Goal: Transaction & Acquisition: Purchase product/service

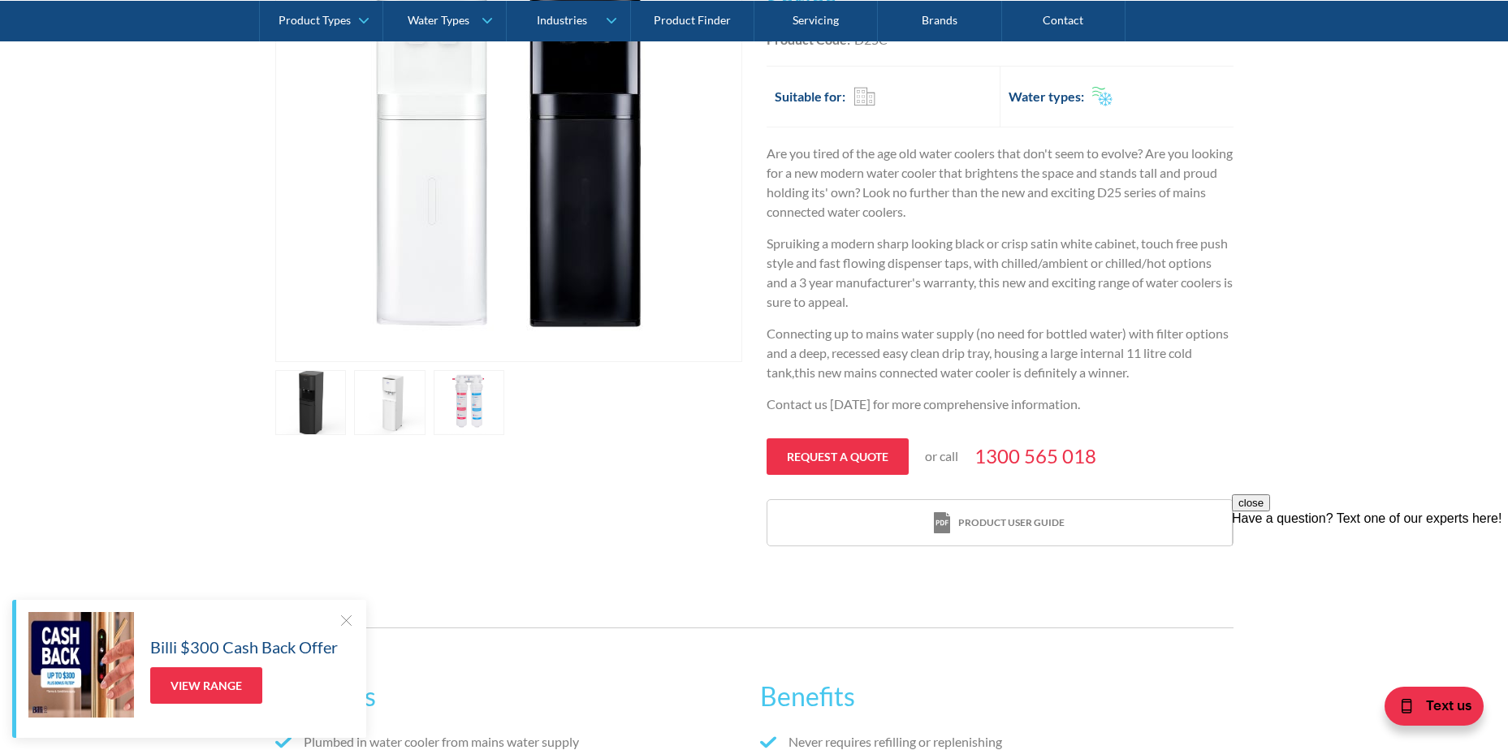
scroll to position [487, 0]
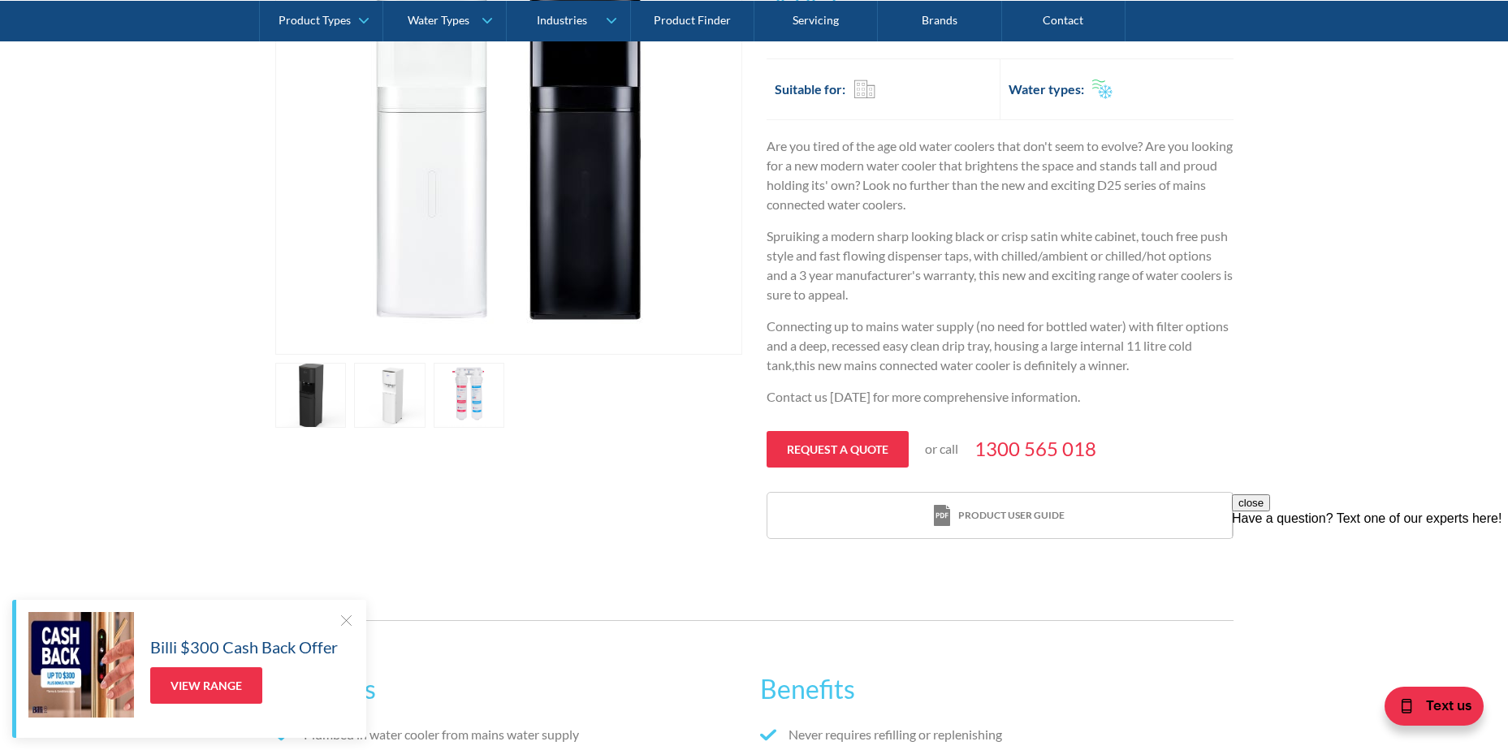
click at [460, 392] on link "open lightbox" at bounding box center [469, 395] width 71 height 65
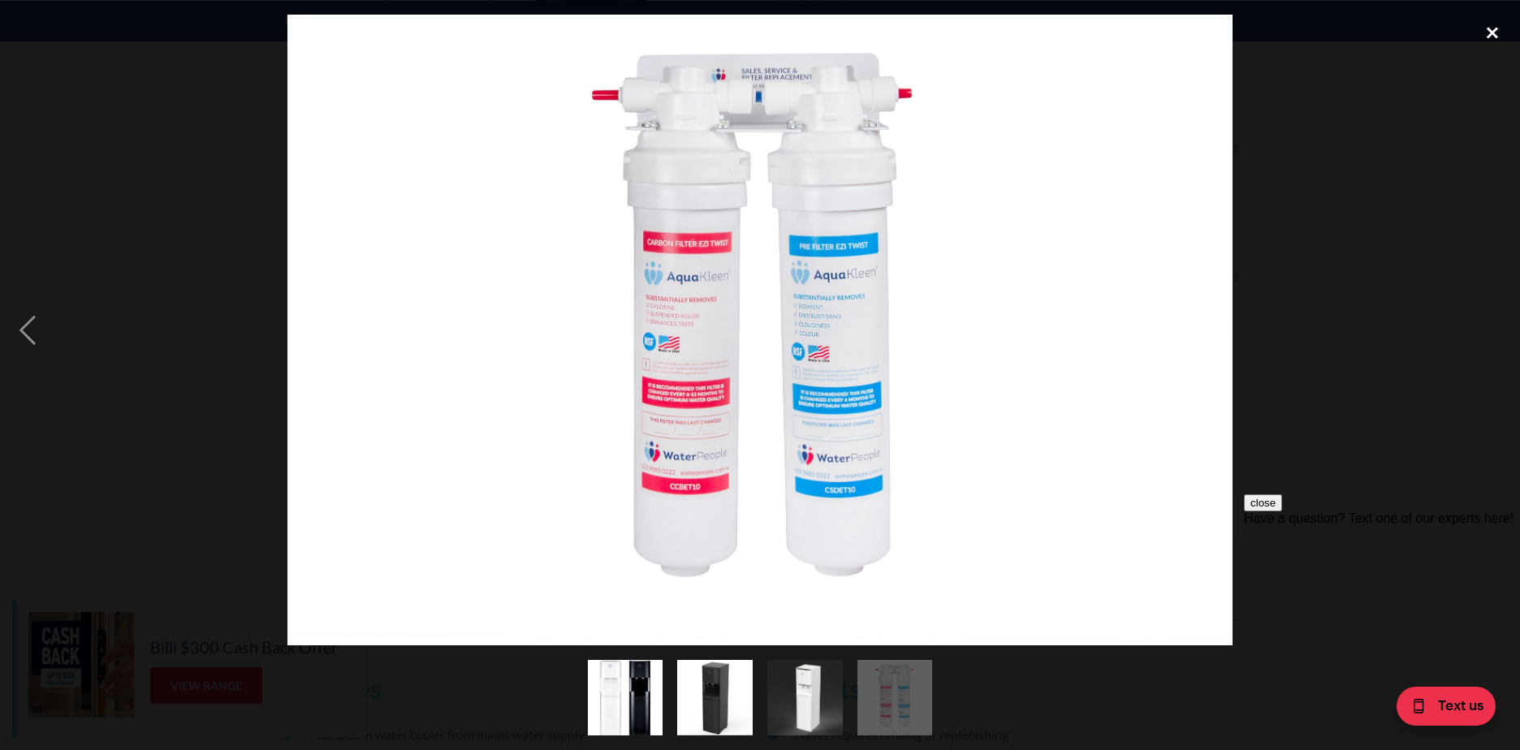
click at [1481, 33] on div "close lightbox" at bounding box center [1492, 33] width 55 height 36
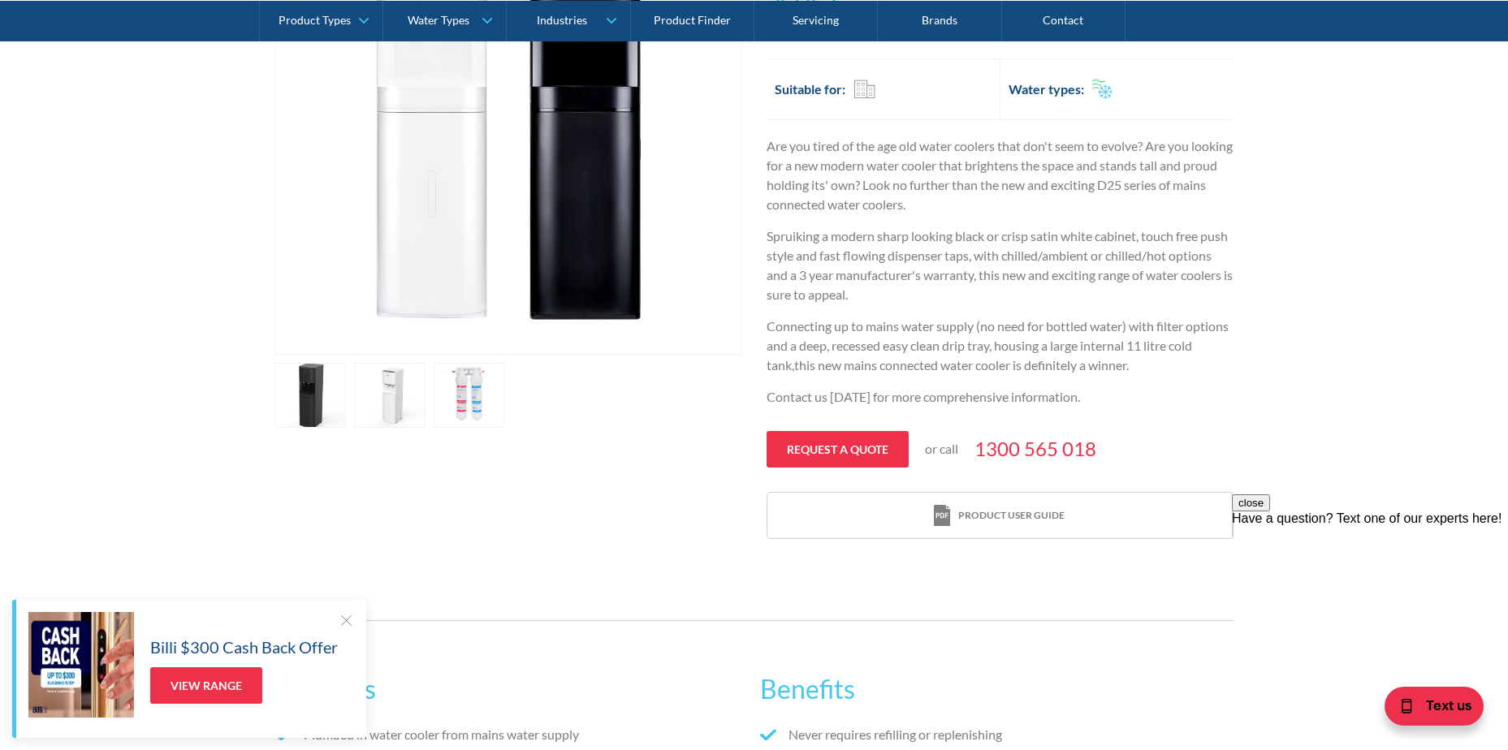
click at [386, 398] on link "open lightbox" at bounding box center [389, 395] width 71 height 65
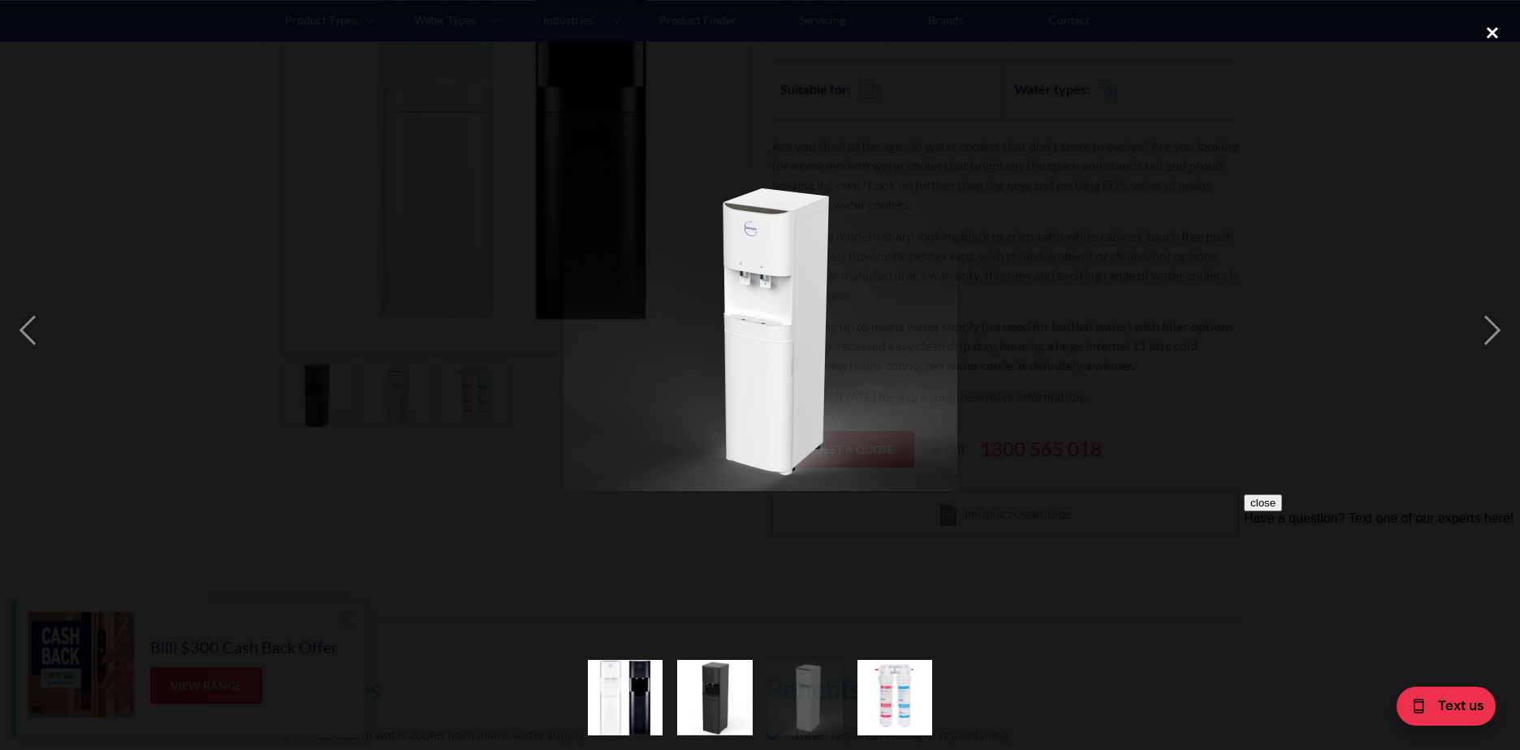
click at [1492, 28] on div "close lightbox" at bounding box center [1492, 33] width 55 height 36
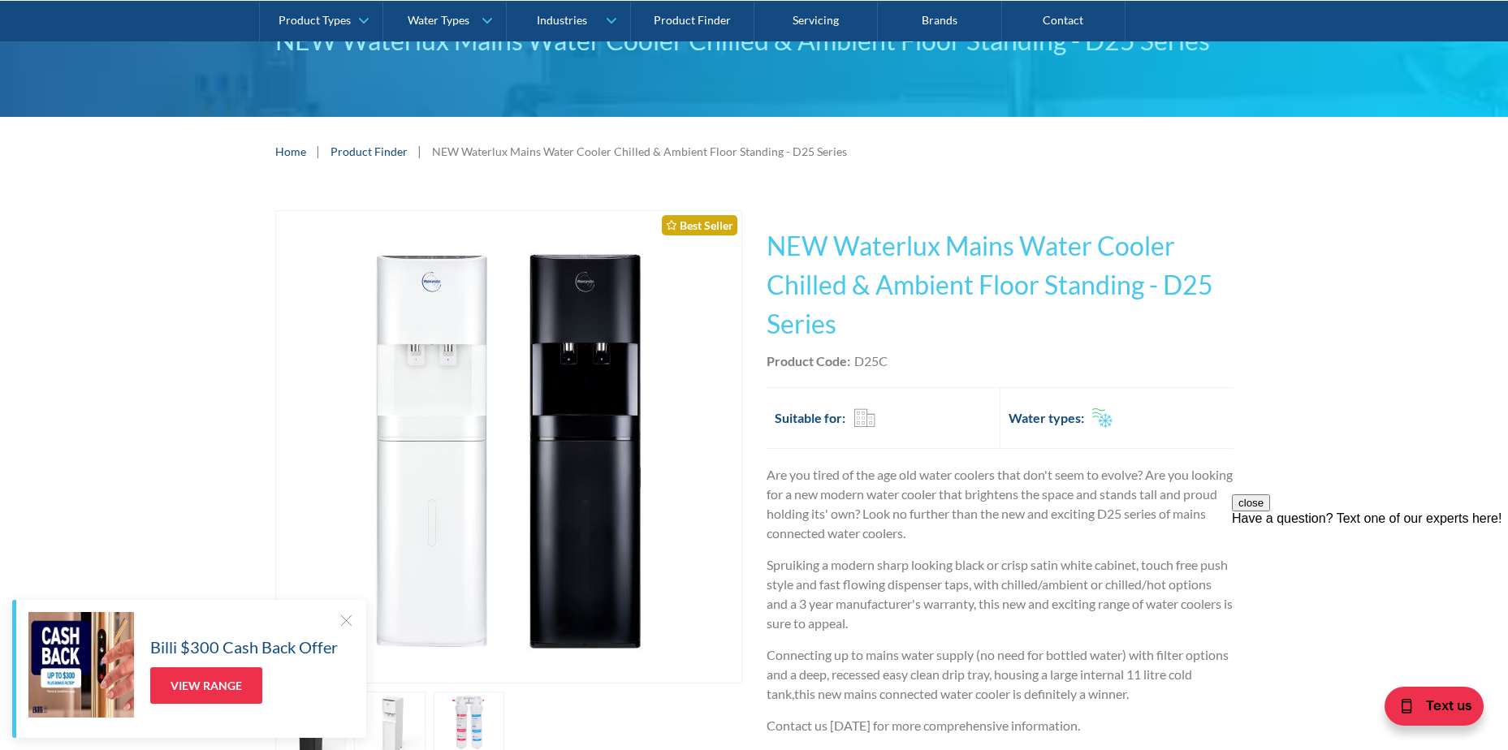
scroll to position [0, 0]
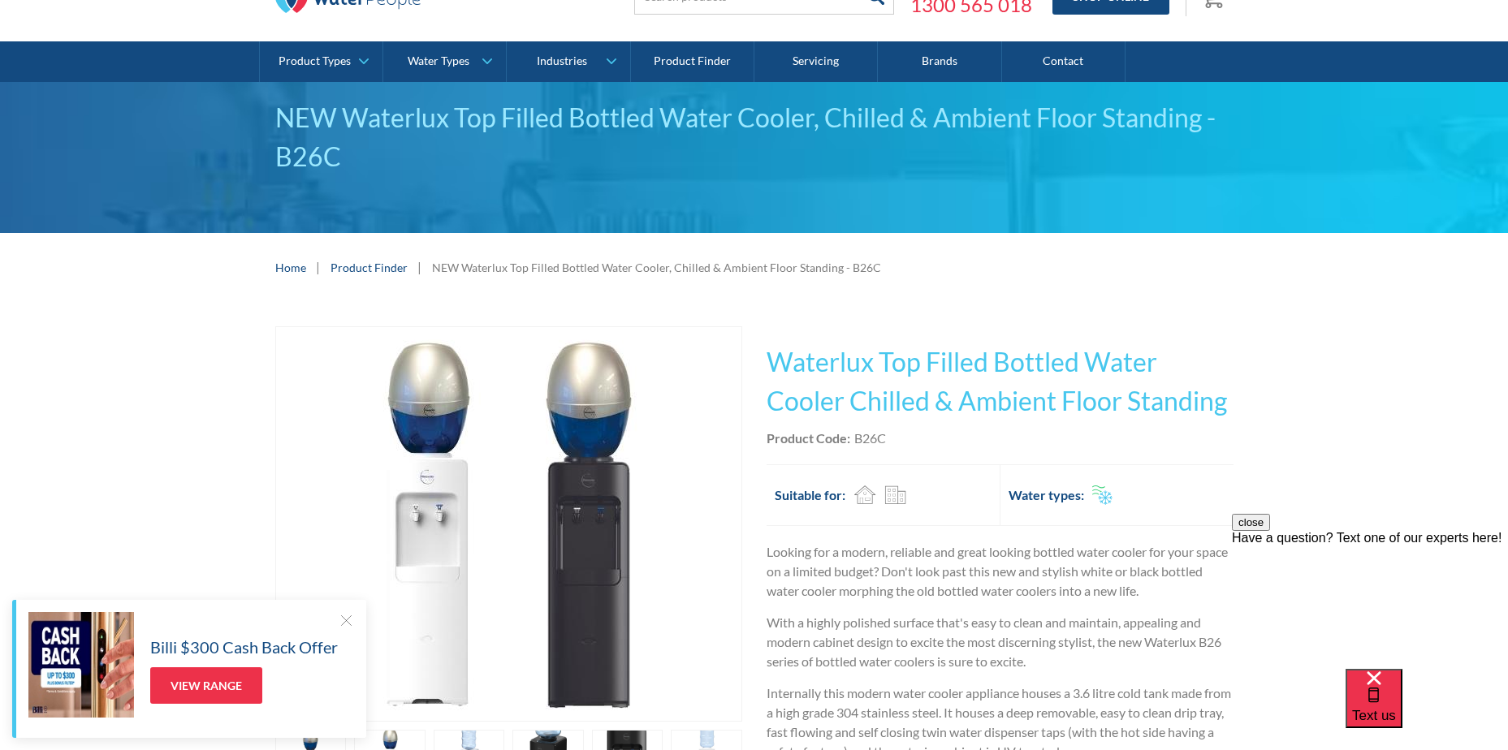
scroll to position [406, 0]
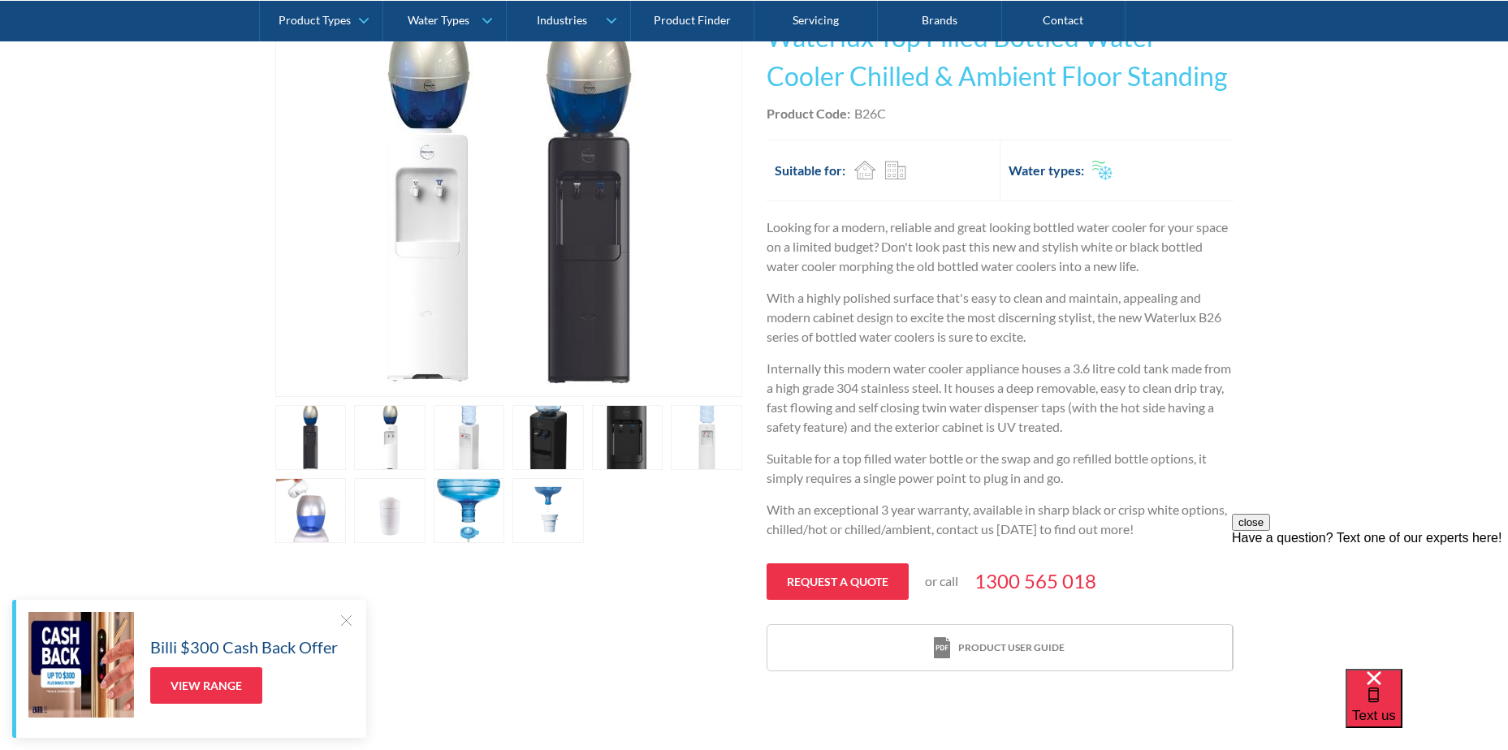
click at [611, 423] on link "open lightbox" at bounding box center [627, 437] width 71 height 65
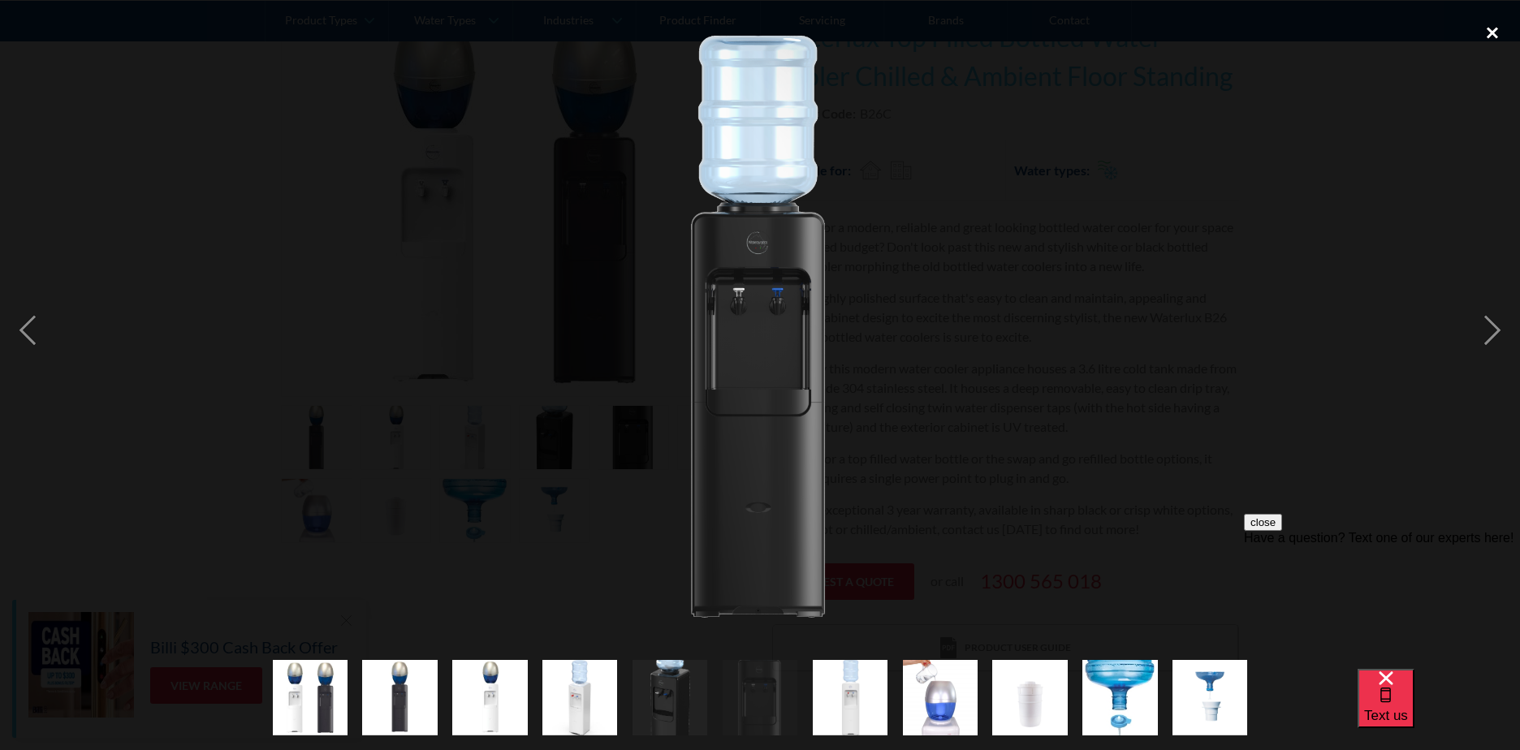
click at [1485, 31] on div "close lightbox" at bounding box center [1492, 33] width 55 height 36
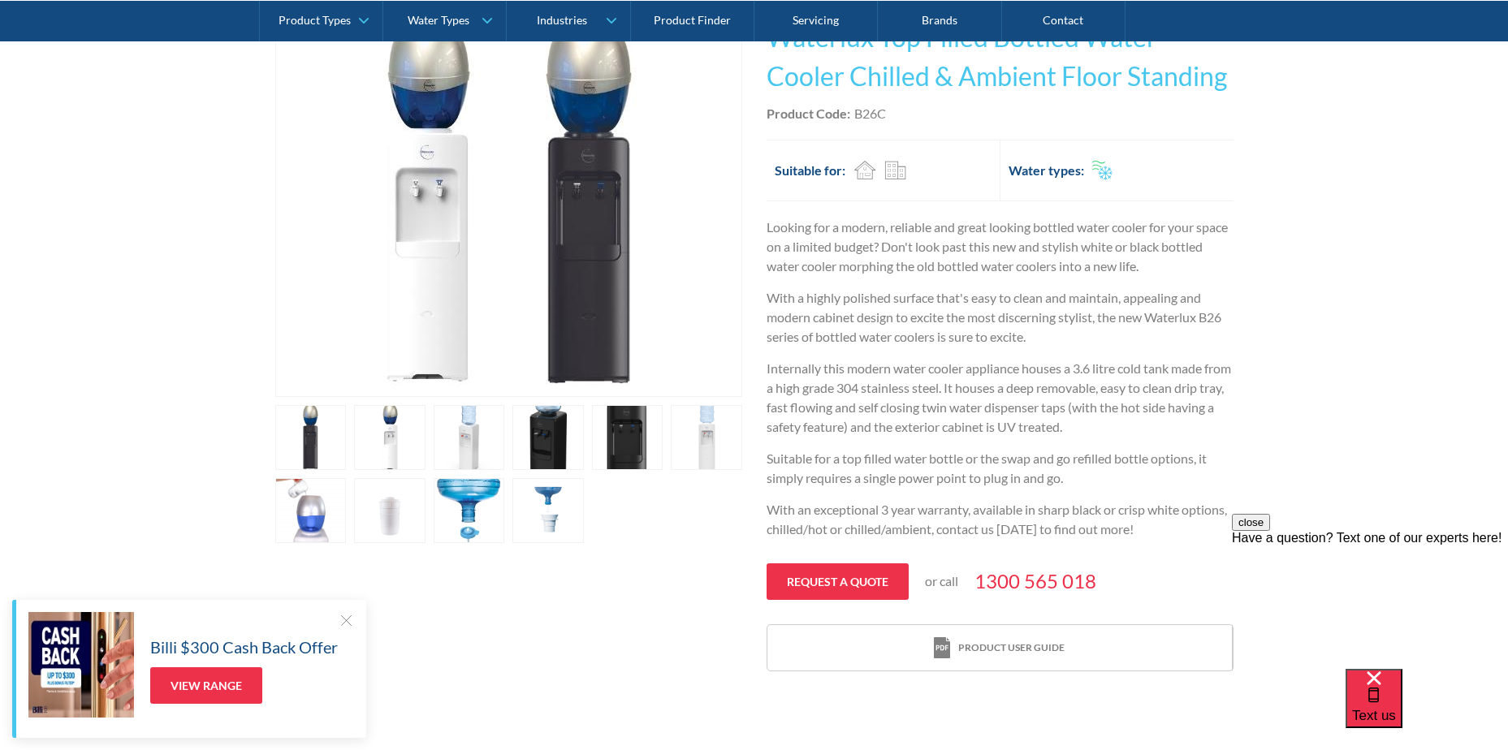
click at [633, 434] on link "open lightbox" at bounding box center [627, 437] width 71 height 65
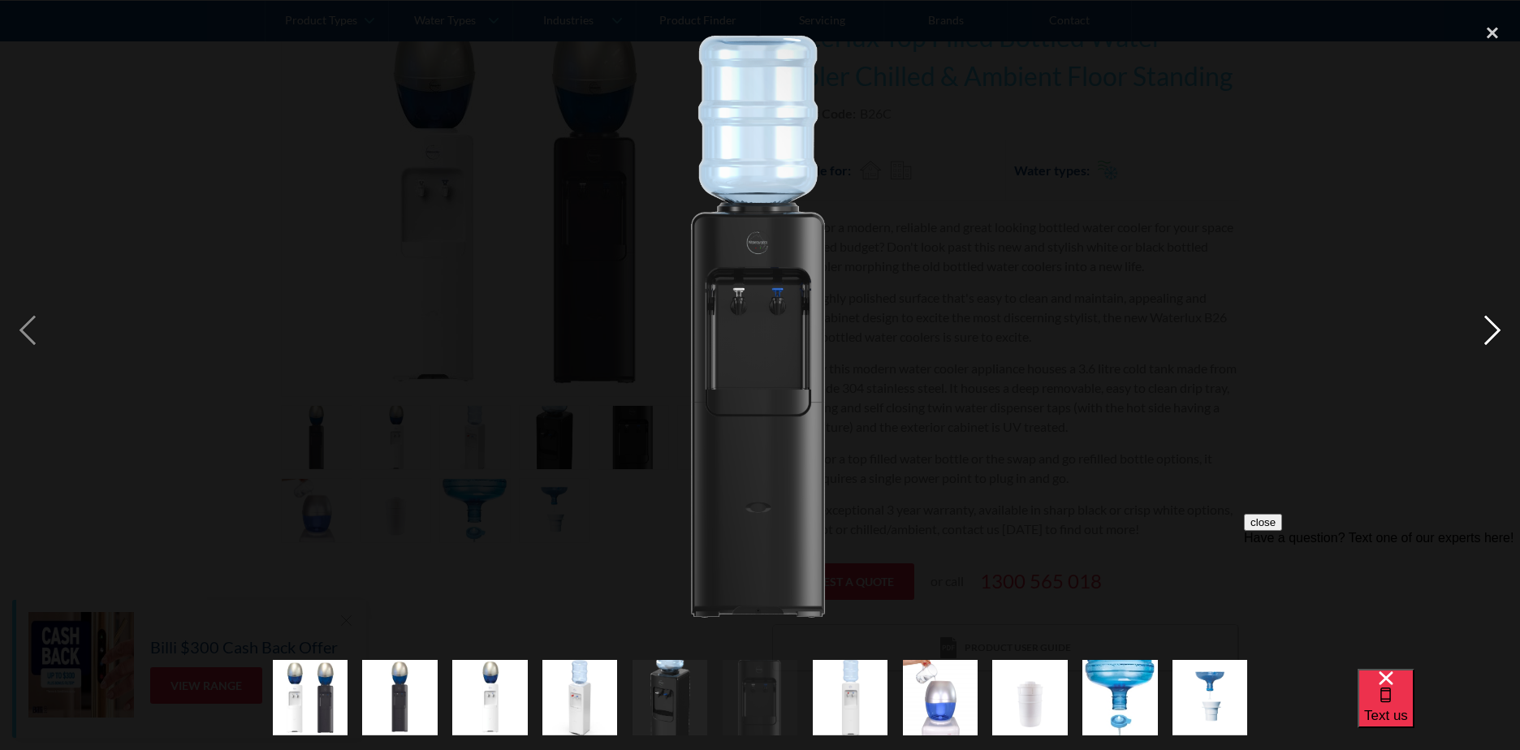
click at [1485, 315] on div "next image" at bounding box center [1492, 330] width 55 height 630
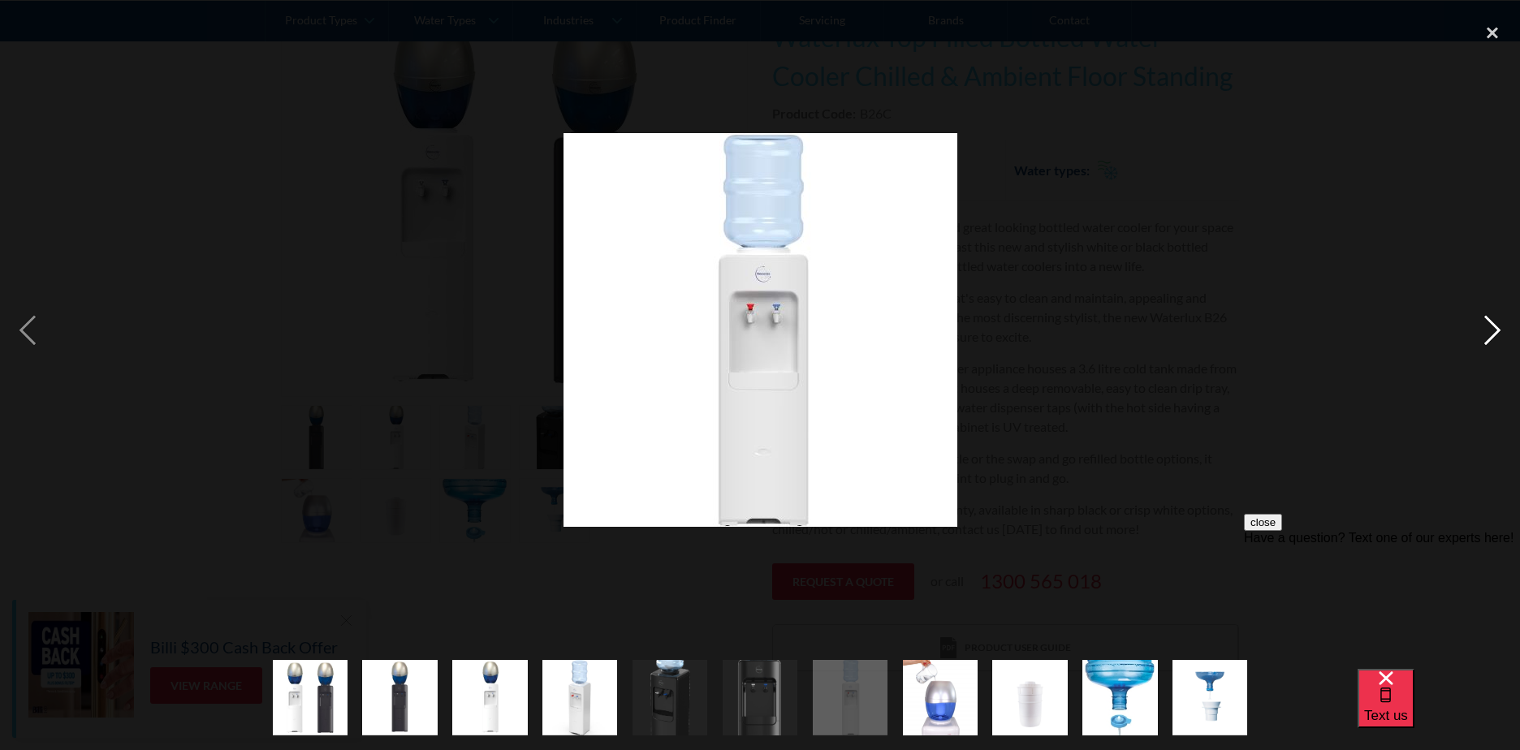
click at [1485, 315] on div "next image" at bounding box center [1492, 330] width 55 height 630
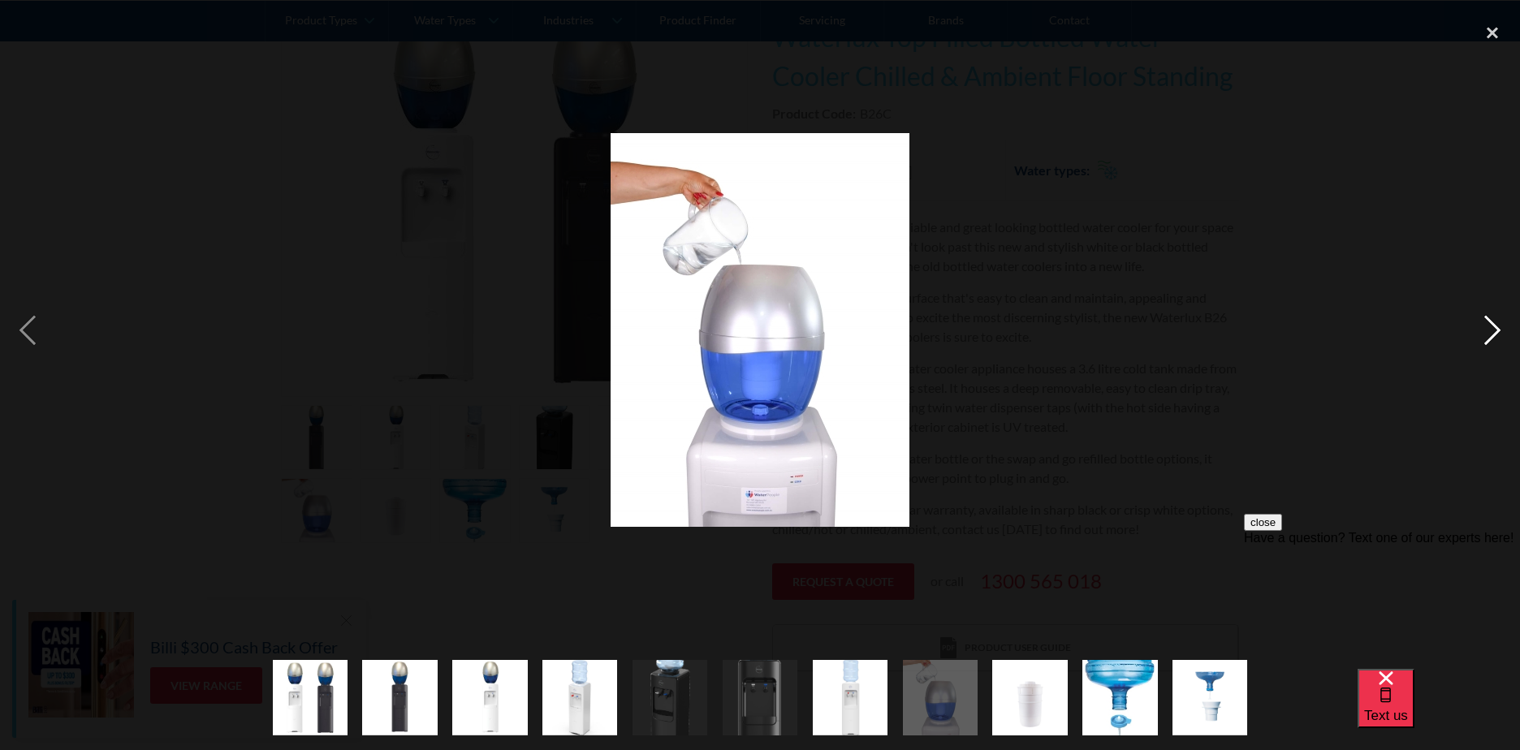
click at [1485, 315] on div "next image" at bounding box center [1492, 330] width 55 height 630
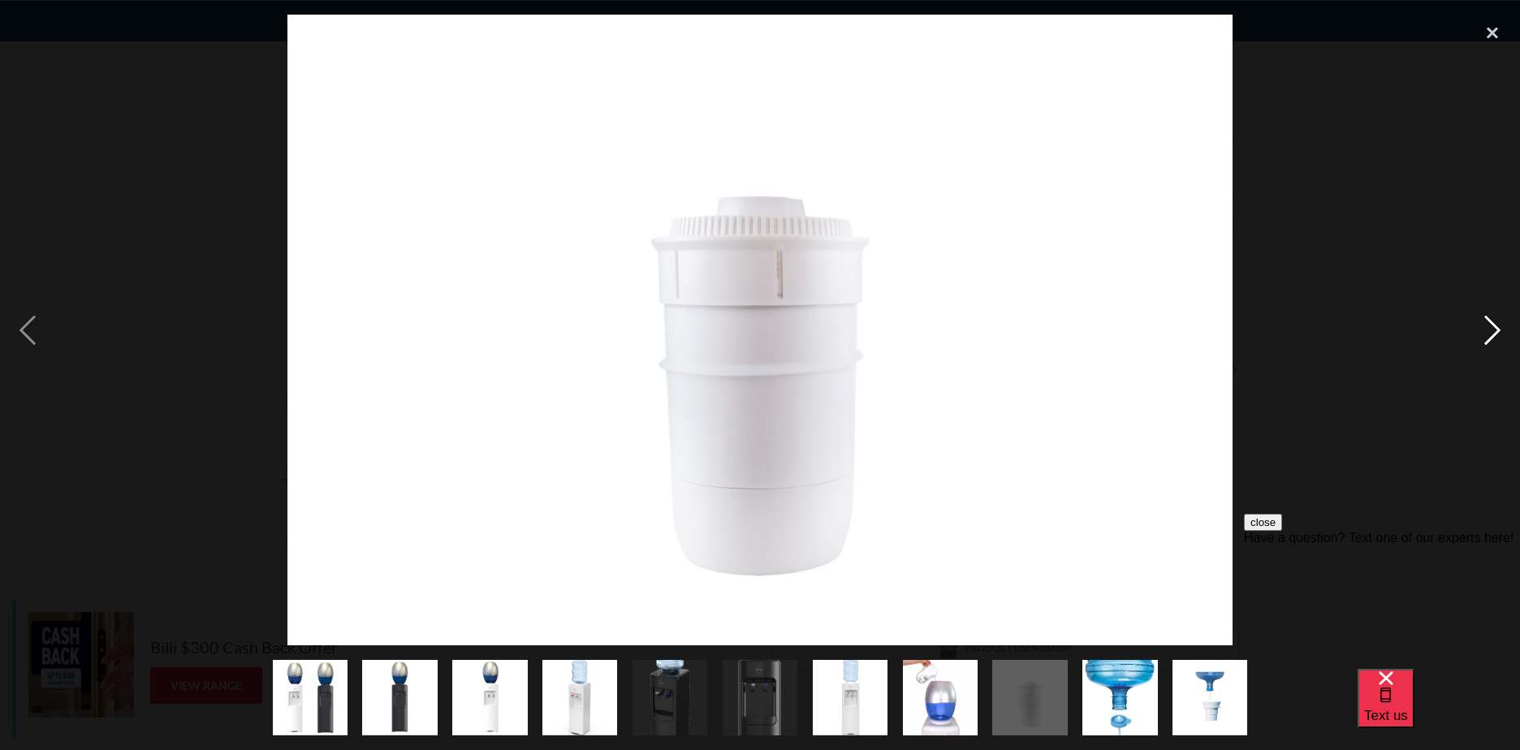
click at [1485, 315] on div "next image" at bounding box center [1492, 330] width 55 height 630
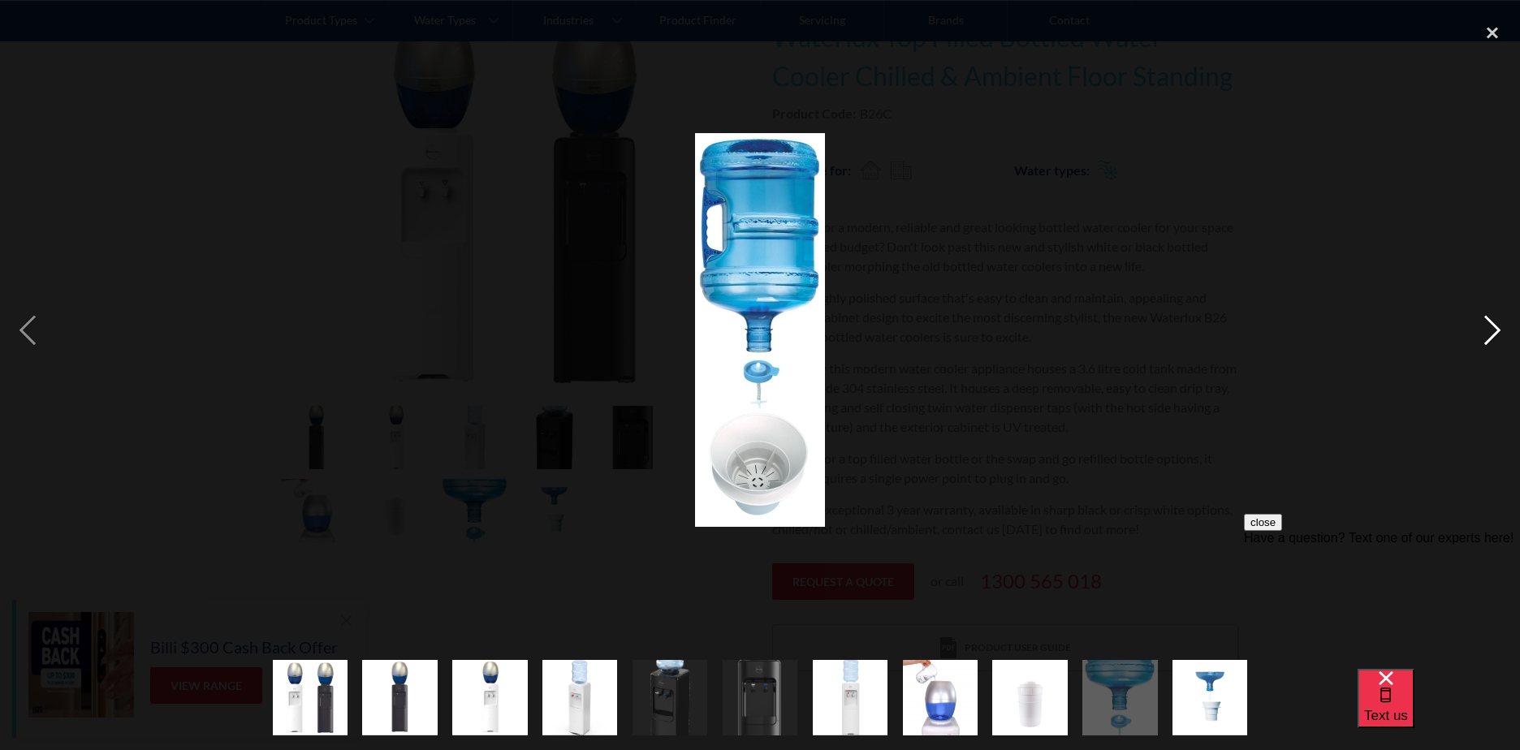
click at [1485, 315] on div "next image" at bounding box center [1492, 330] width 55 height 630
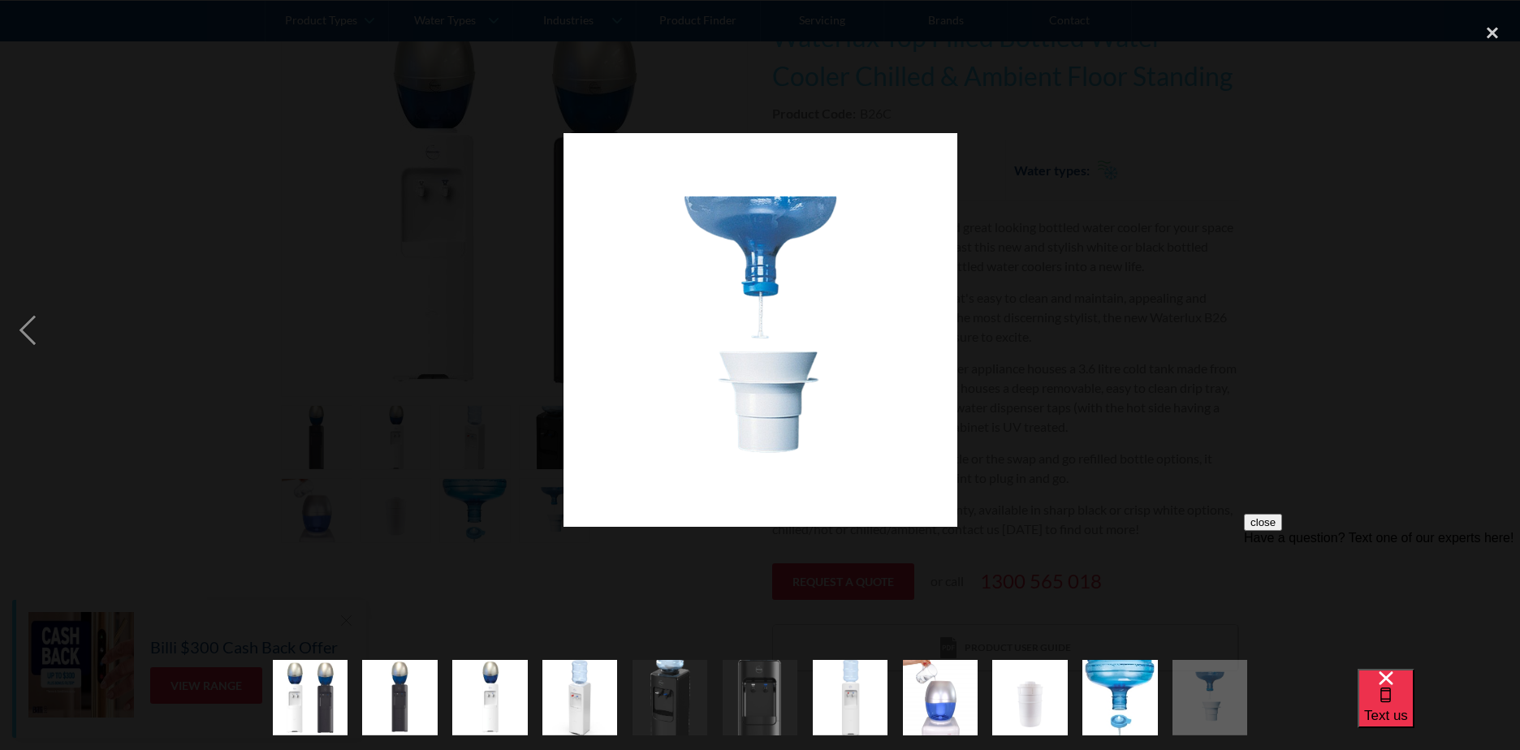
click at [1485, 315] on div "next image" at bounding box center [1492, 330] width 55 height 630
click at [1479, 32] on div "close lightbox" at bounding box center [1492, 33] width 55 height 36
